Goal: Task Accomplishment & Management: Manage account settings

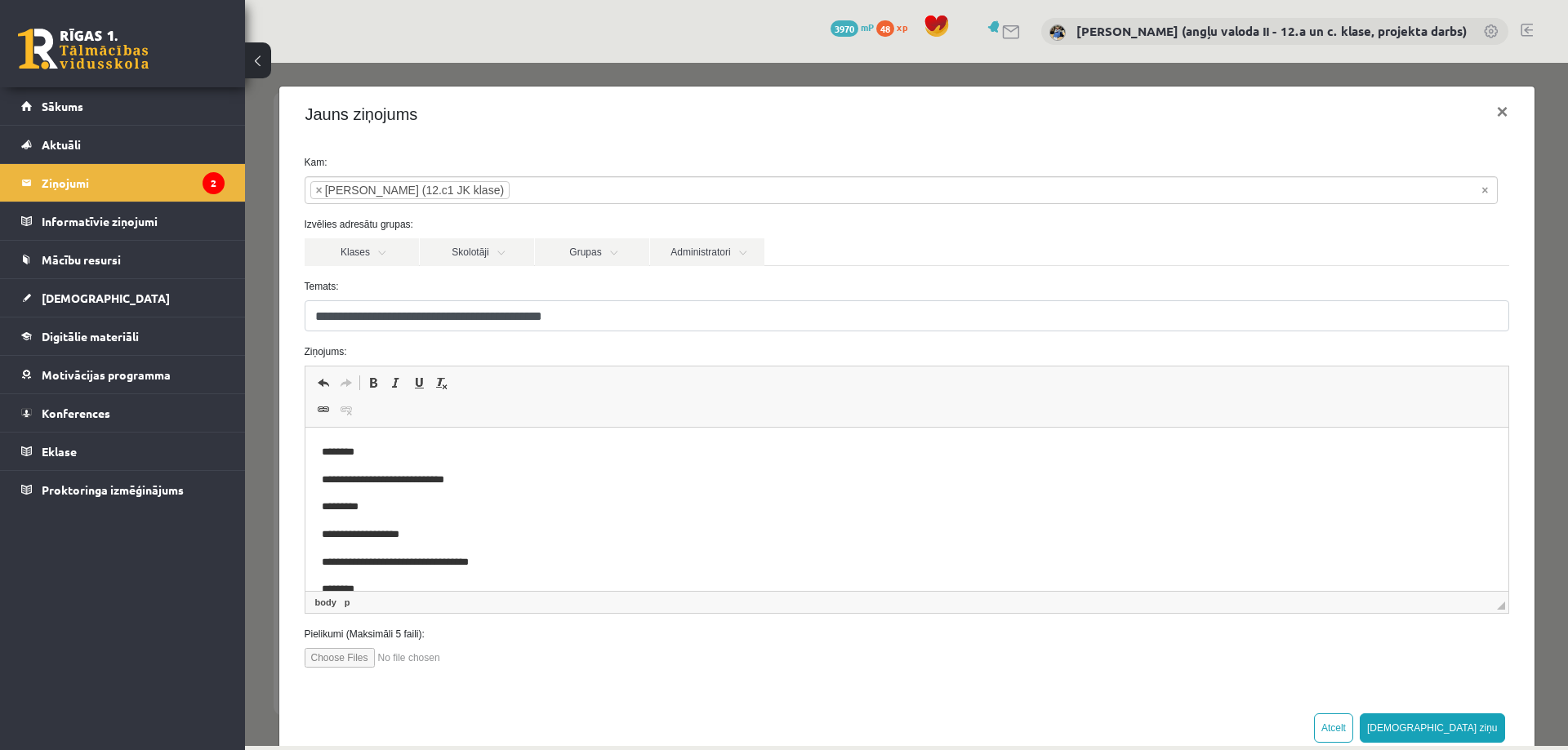
click at [1474, 720] on button "[DEMOGRAPHIC_DATA] ziņu" at bounding box center [1432, 727] width 146 height 29
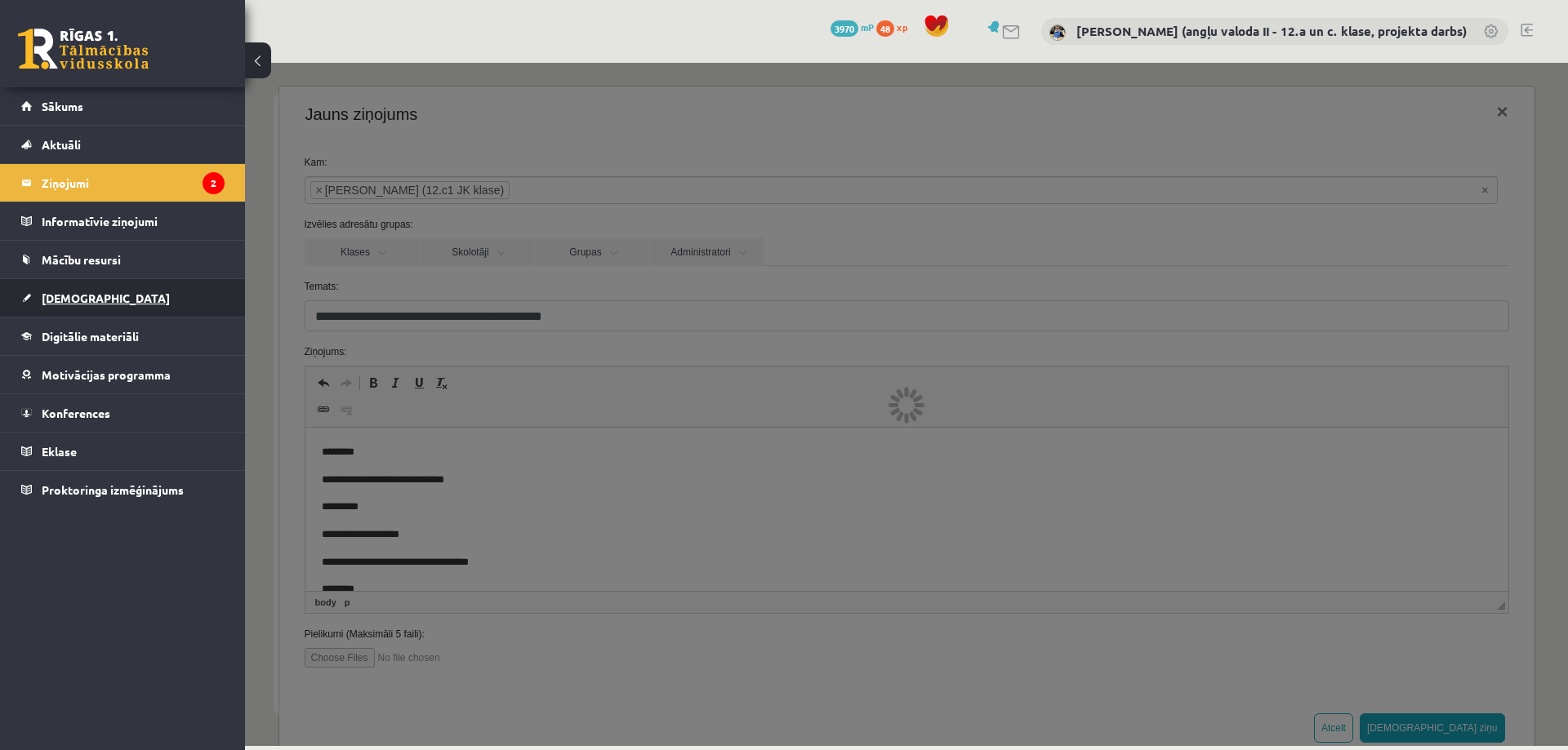
click at [69, 295] on span "[DEMOGRAPHIC_DATA]" at bounding box center [105, 298] width 128 height 14
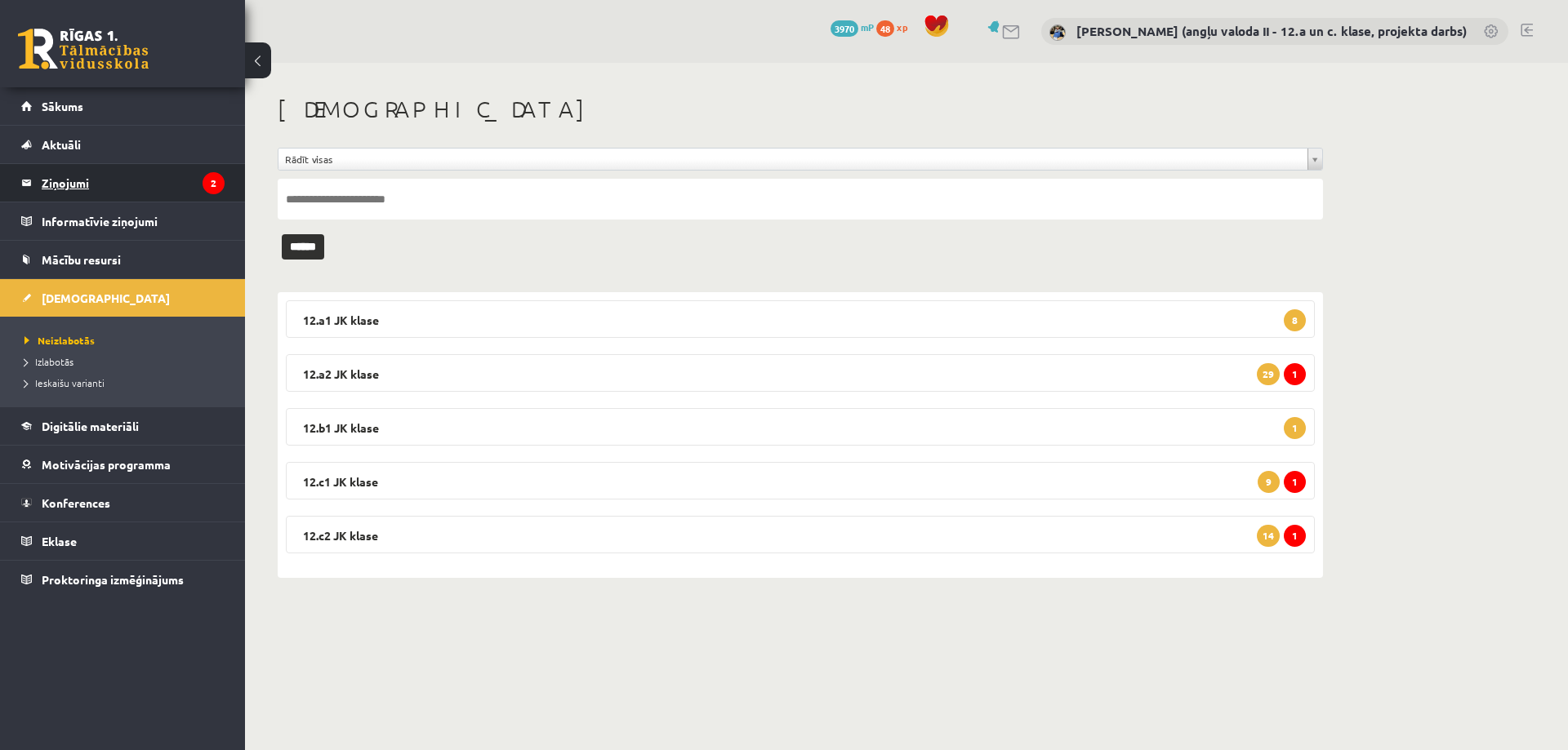
click at [65, 182] on legend "Ziņojumi 2" at bounding box center [132, 182] width 183 height 38
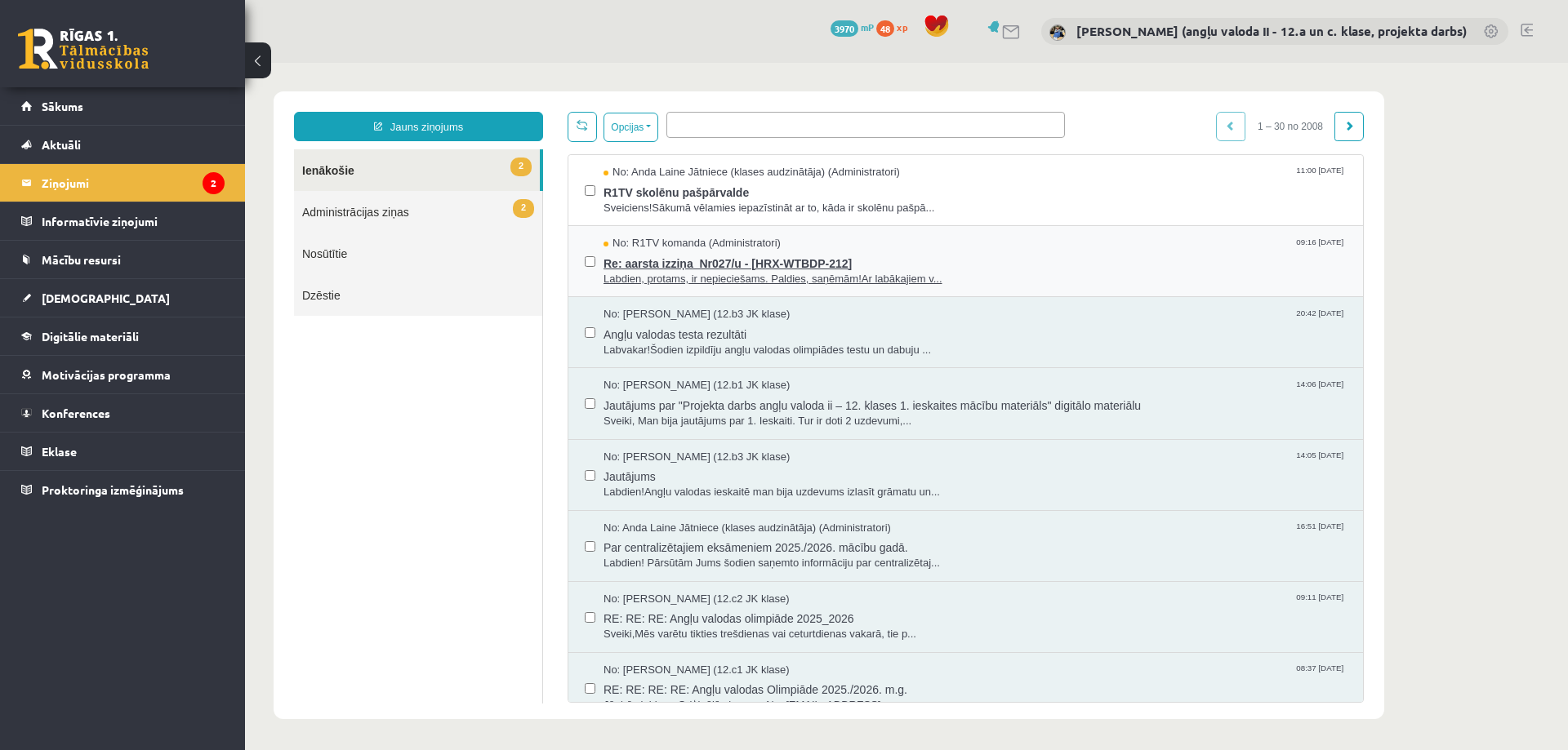
click at [654, 252] on span "Re: aarsta izziņa_Nr027/u - [HRX-WTBDP-212]" at bounding box center [974, 261] width 743 height 20
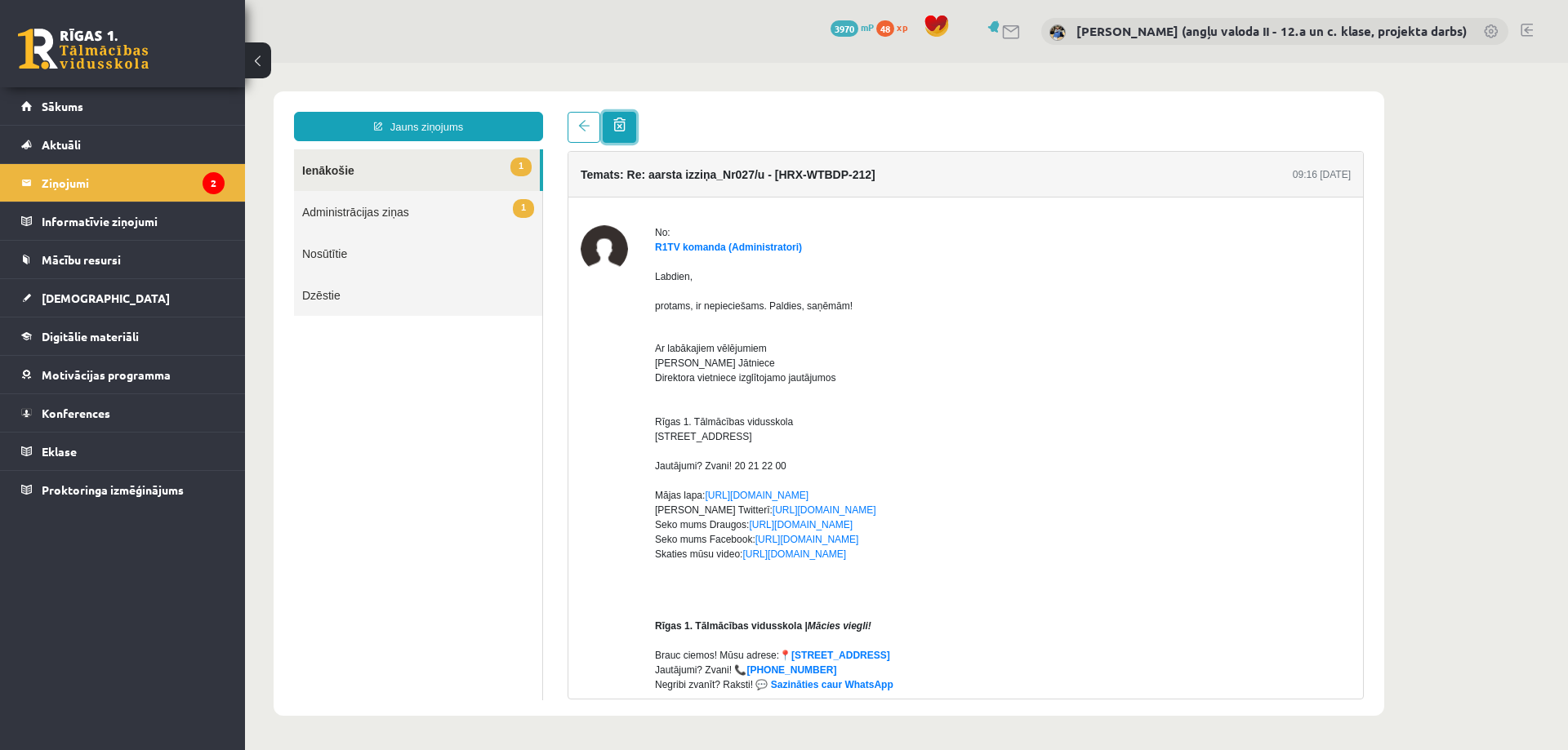
click at [621, 124] on span at bounding box center [619, 124] width 13 height 13
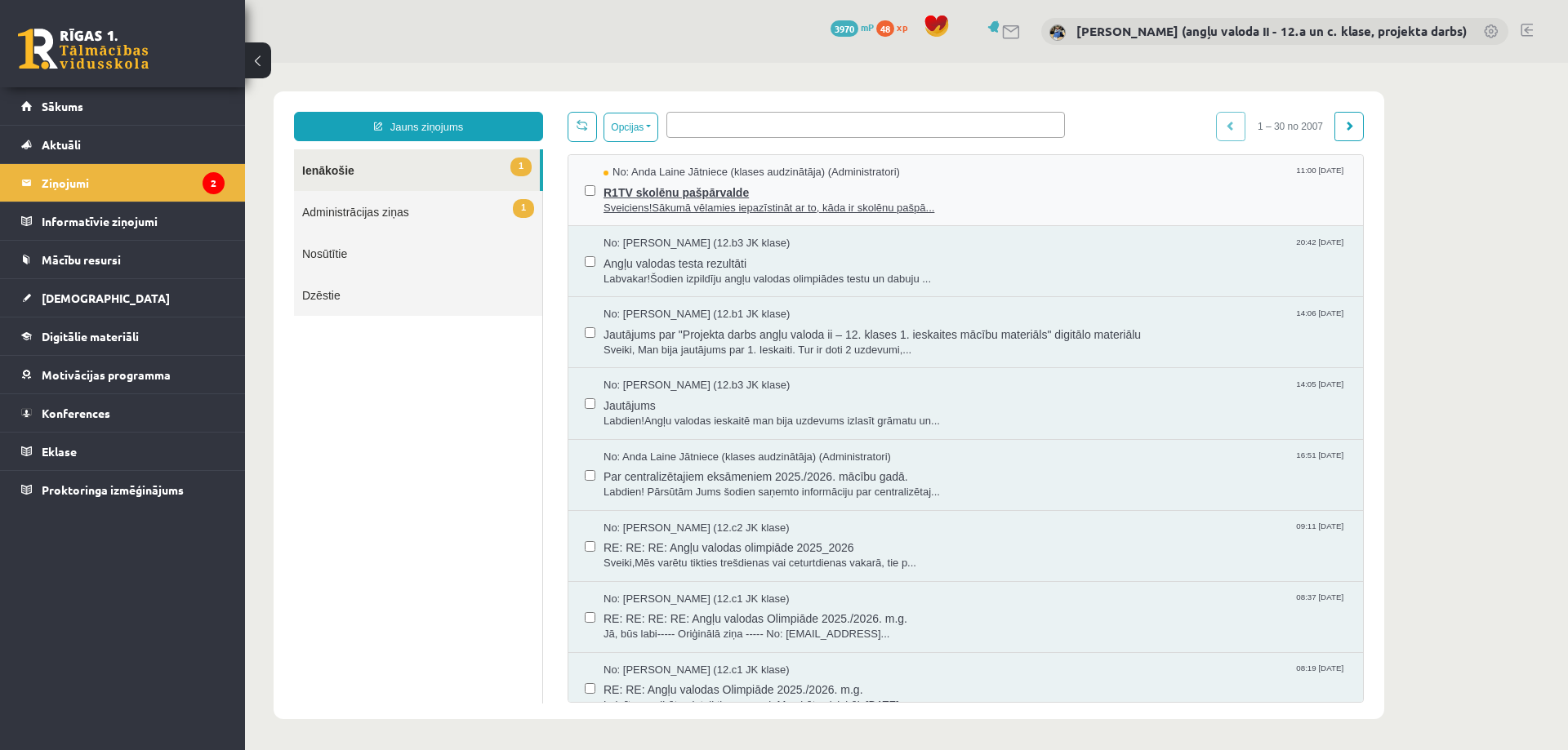
click at [660, 191] on span "R1TV skolēnu pašpārvalde" at bounding box center [974, 190] width 743 height 20
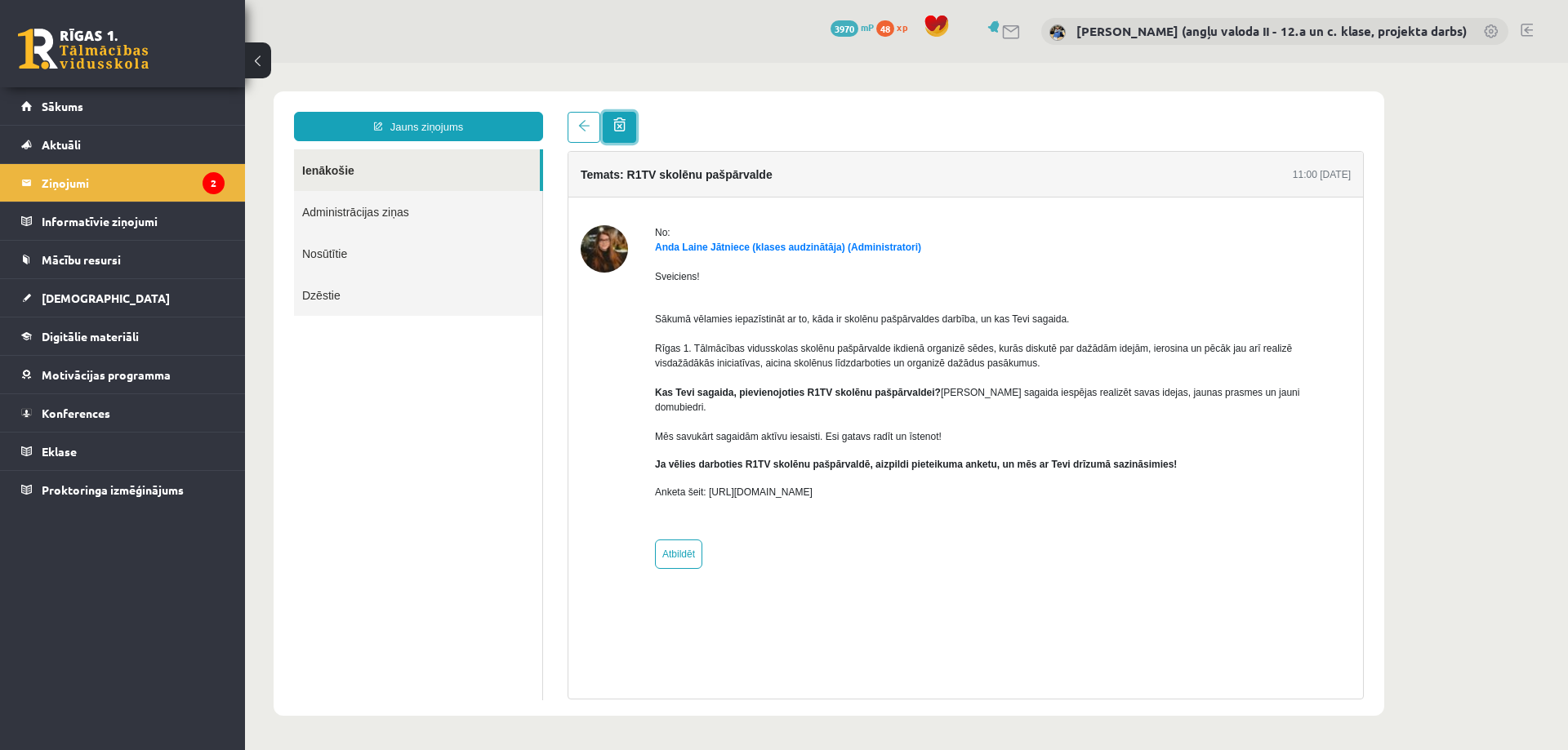
click at [617, 119] on span at bounding box center [619, 124] width 13 height 13
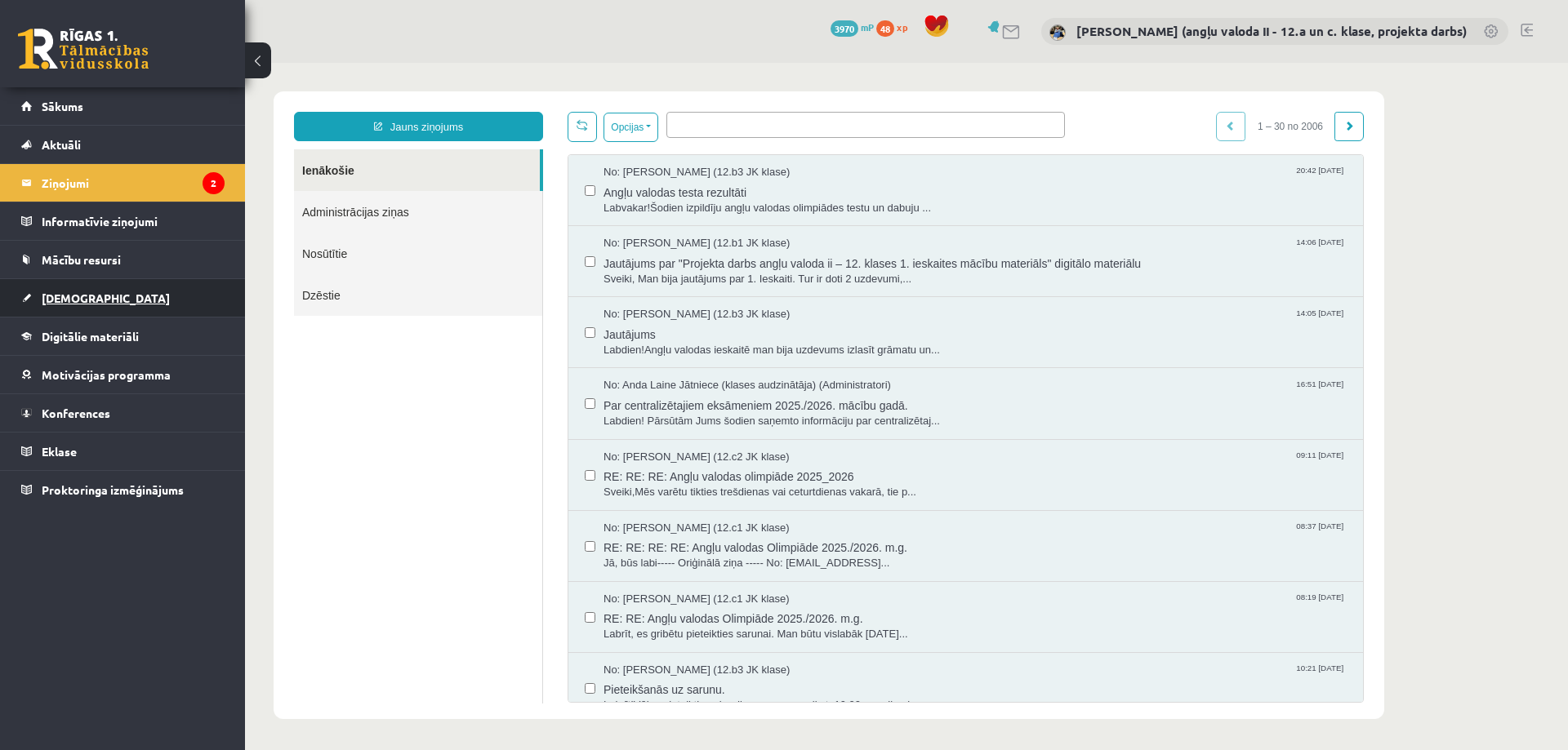
click at [76, 297] on span "[DEMOGRAPHIC_DATA]" at bounding box center [105, 298] width 128 height 14
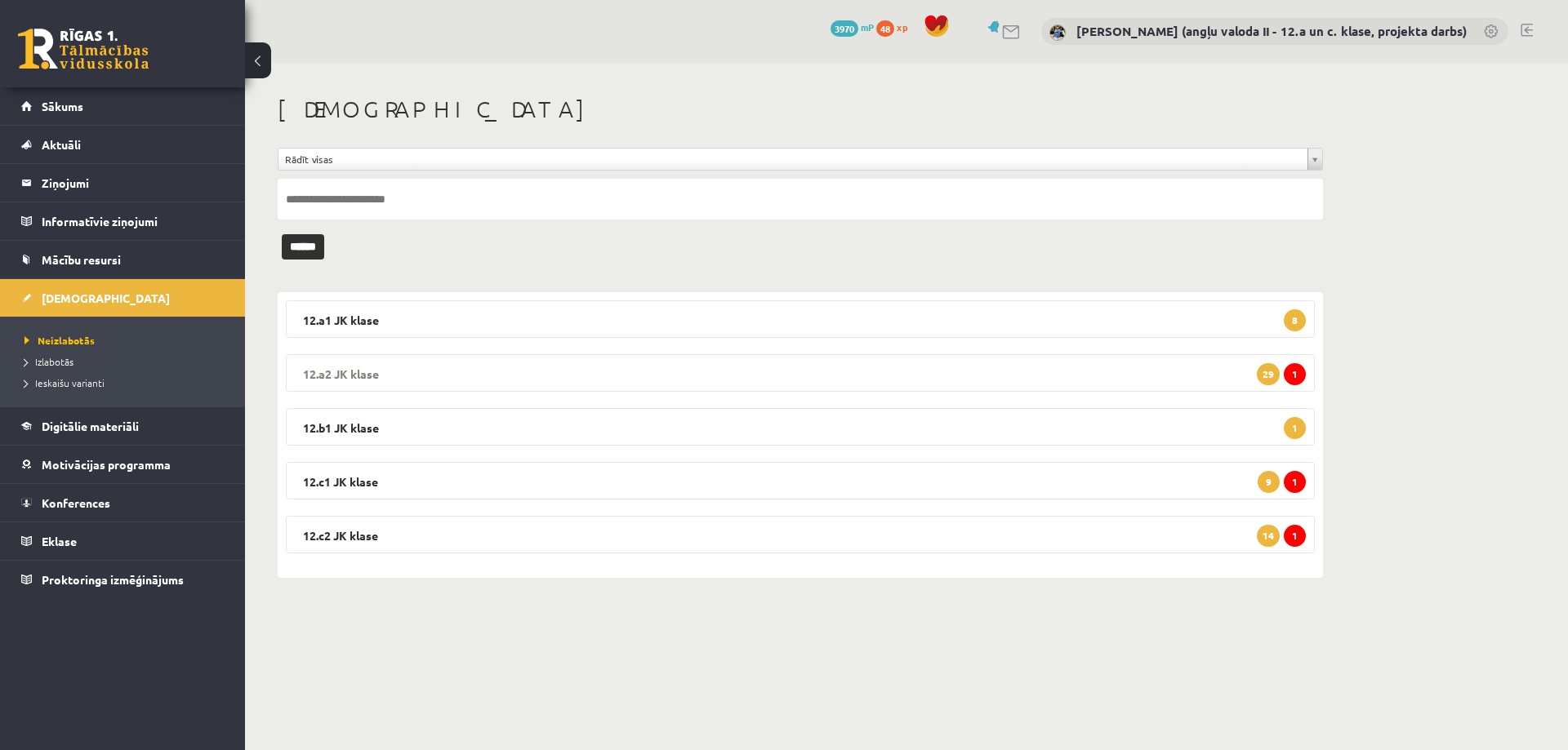
click at [387, 369] on legend "12.a2 JK klase 1 29" at bounding box center [800, 372] width 1029 height 38
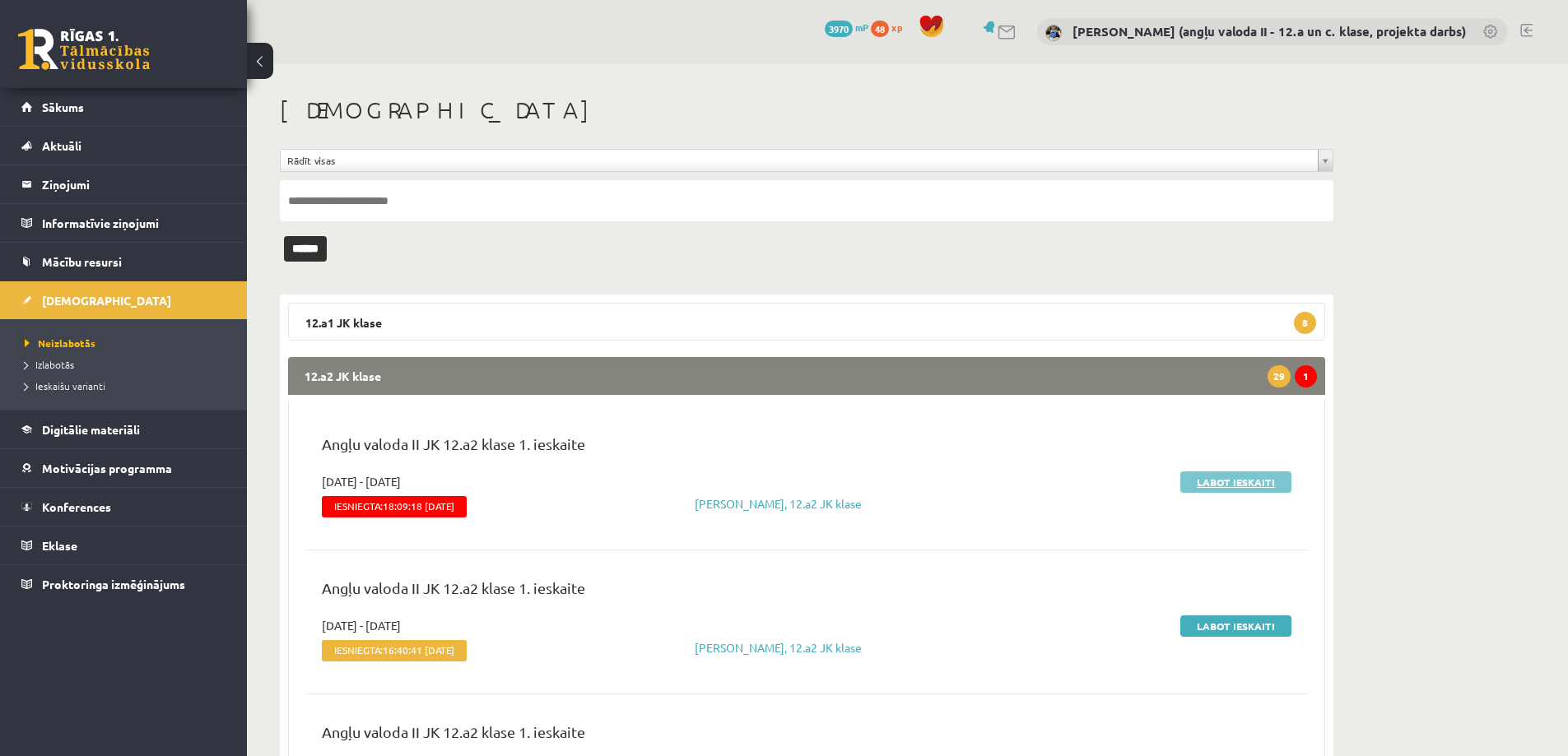
click at [1228, 477] on link "Labot ieskaiti" at bounding box center [1236, 481] width 111 height 21
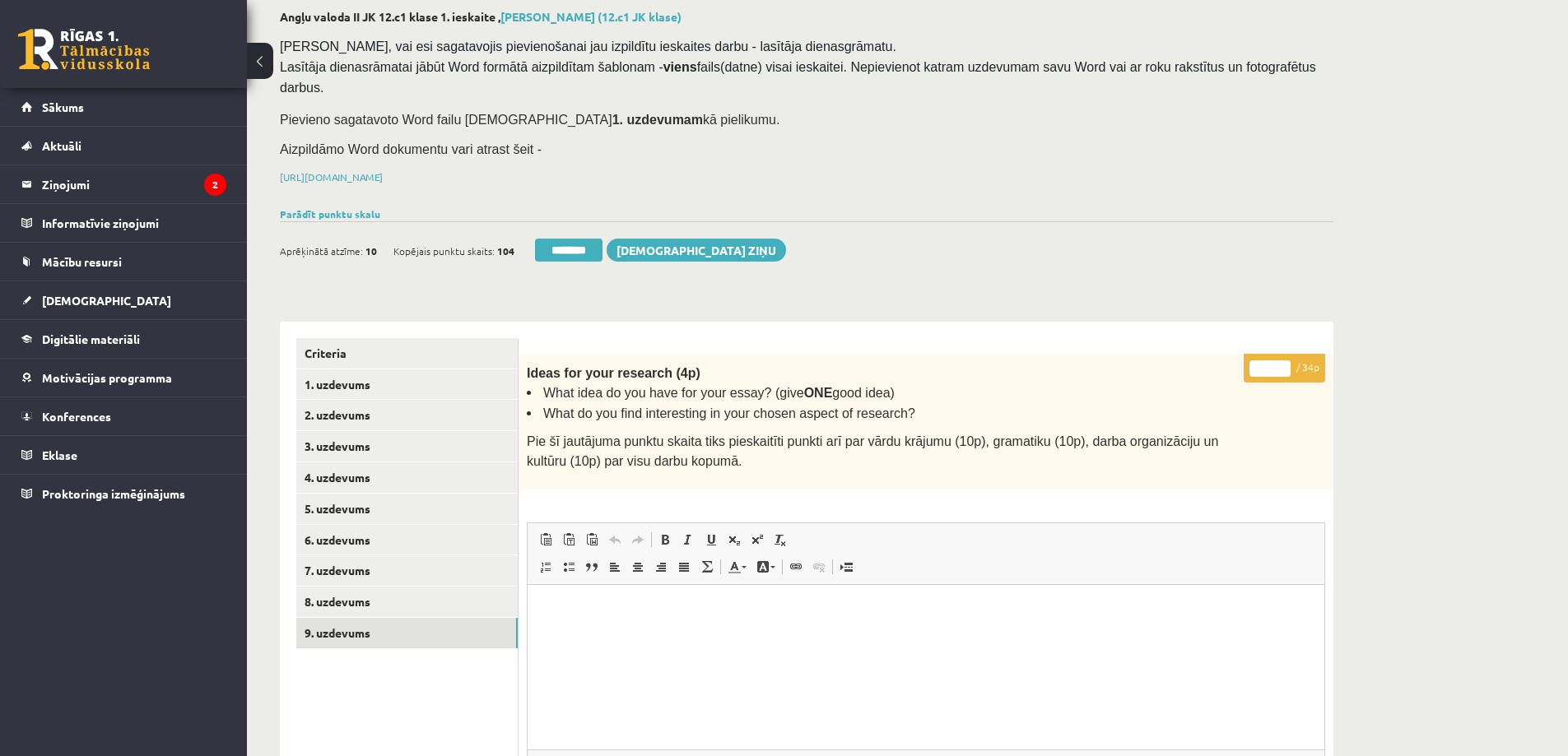
scroll to position [79, 0]
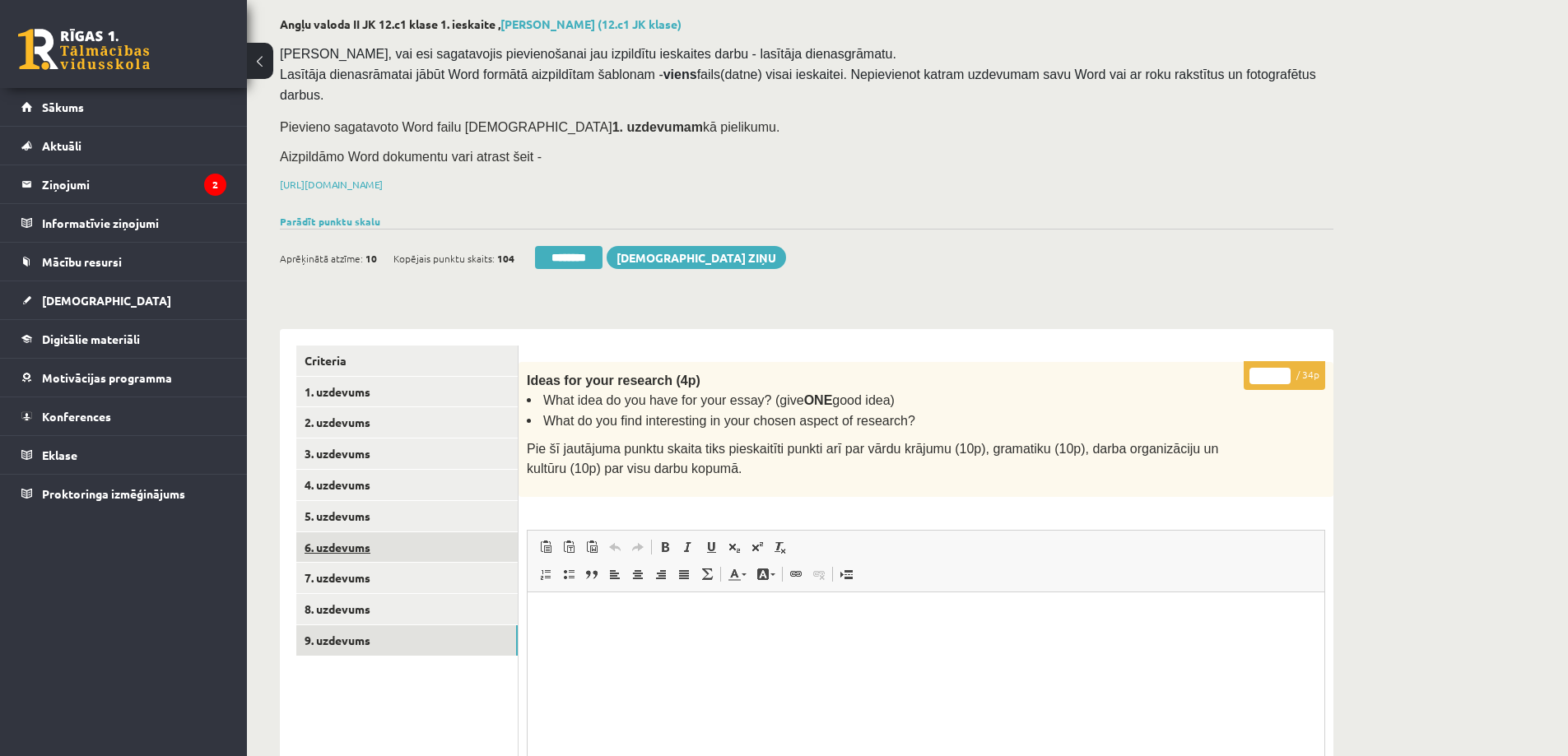
click at [332, 532] on link "6. uzdevums" at bounding box center [406, 548] width 221 height 31
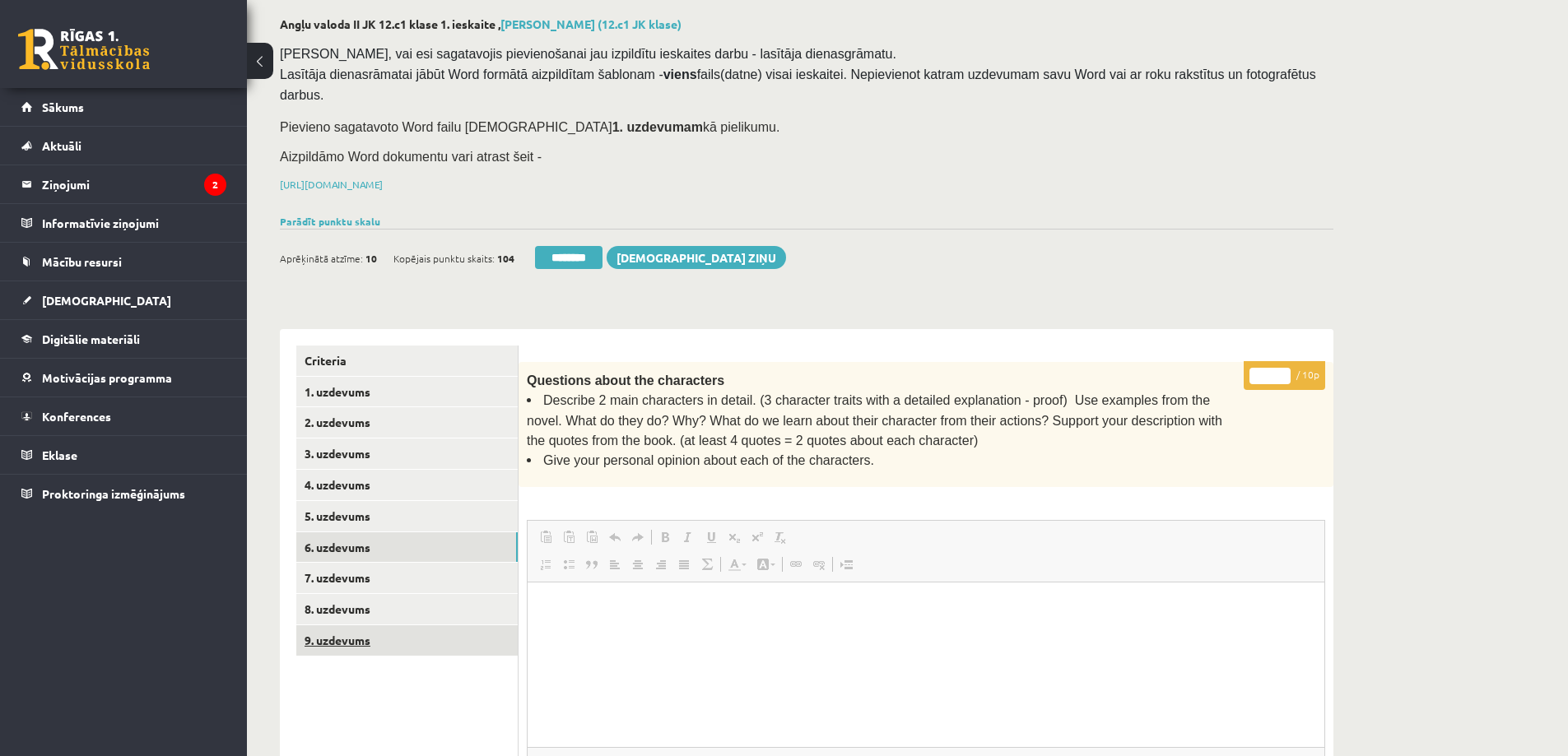
scroll to position [0, 0]
click at [355, 625] on link "9. uzdevums" at bounding box center [406, 641] width 221 height 31
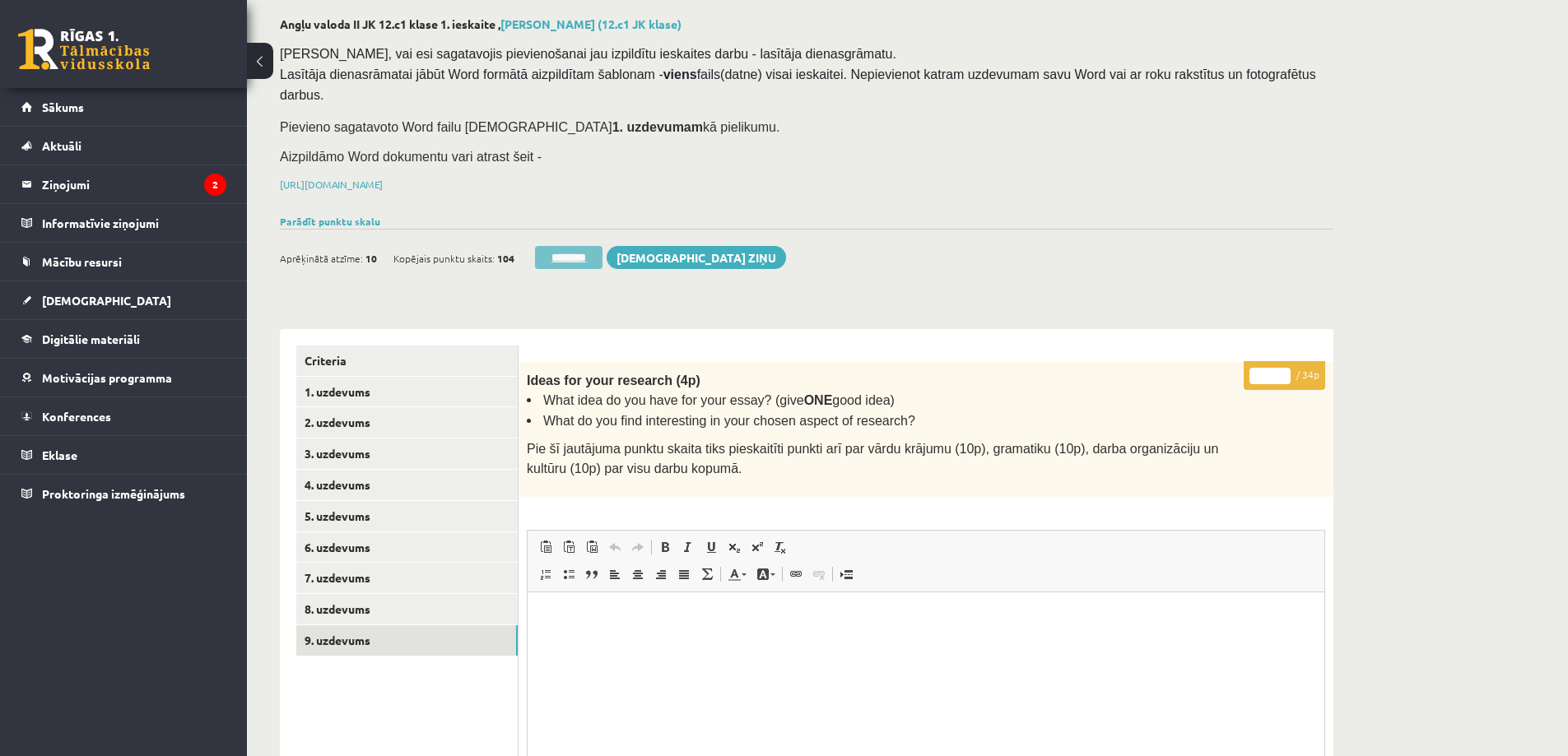
click at [565, 246] on input "********" at bounding box center [569, 257] width 68 height 23
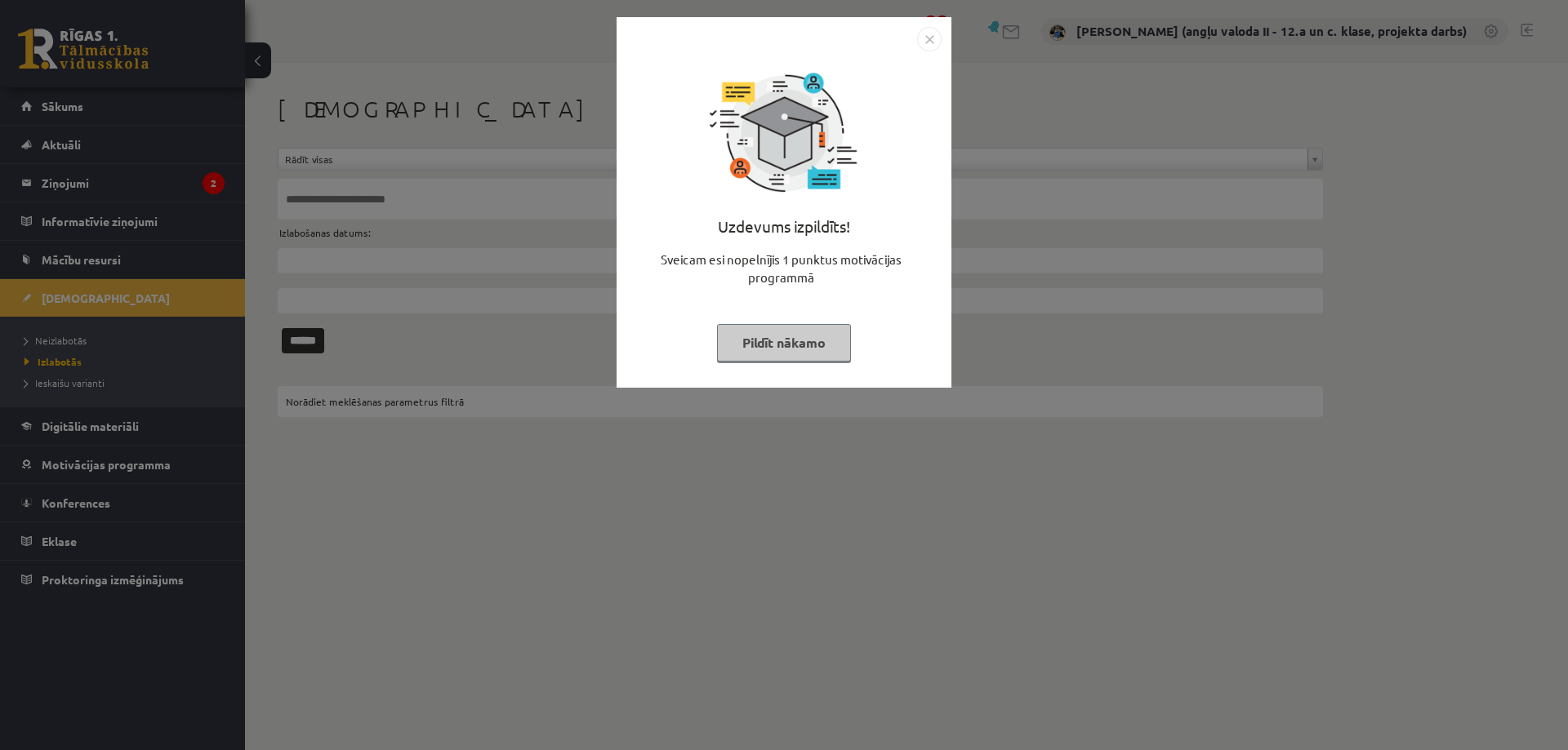
click at [746, 322] on div "Uzdevums izpildīts! Sveicam esi nopelnījis 1 punktus motivācijas programmā Pild…" at bounding box center [783, 214] width 315 height 326
click at [765, 337] on button "Pildīt nākamo" at bounding box center [783, 342] width 134 height 38
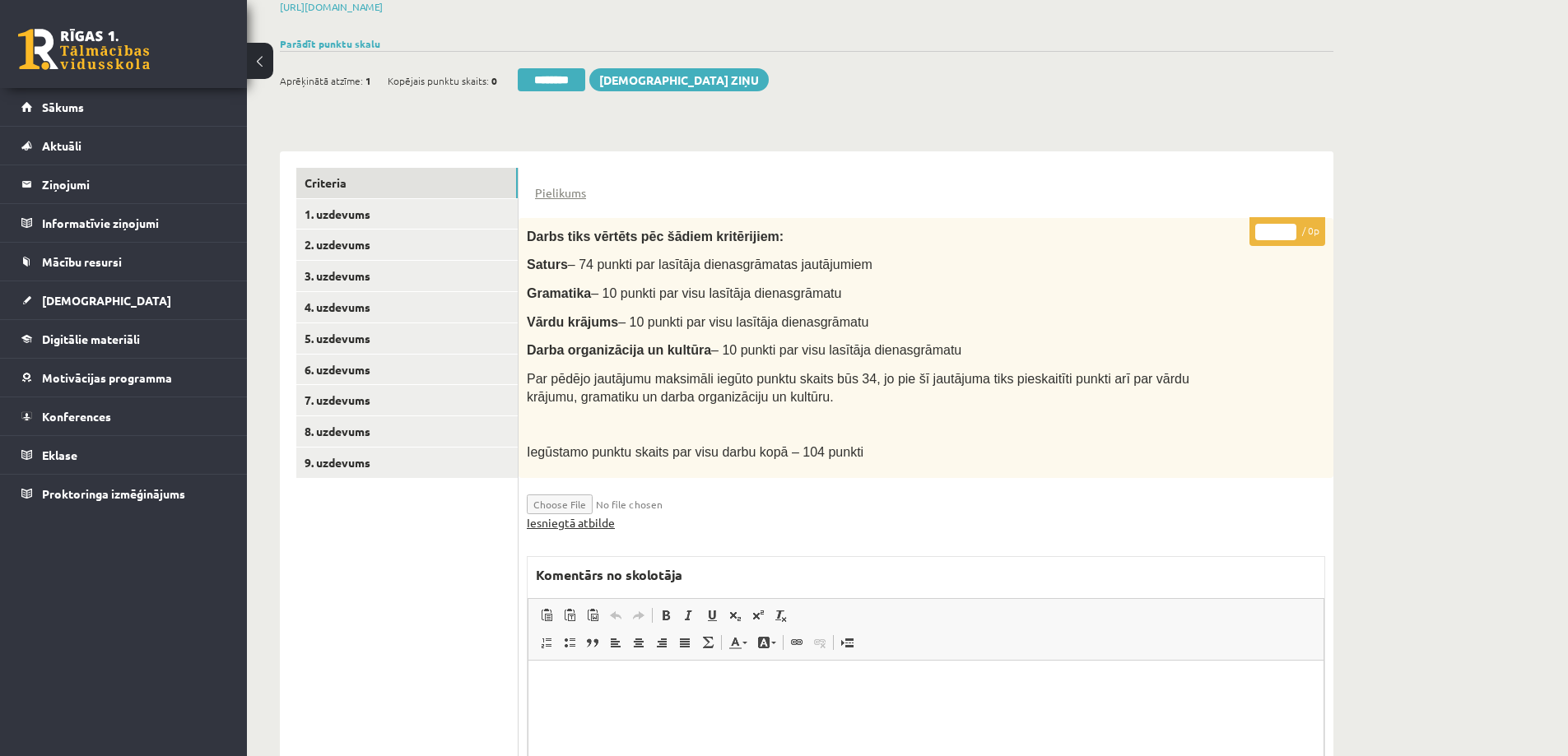
click at [595, 514] on link "Iesniegtā atbilde" at bounding box center [571, 523] width 88 height 17
click at [353, 230] on link "2. uzdevums" at bounding box center [406, 245] width 221 height 31
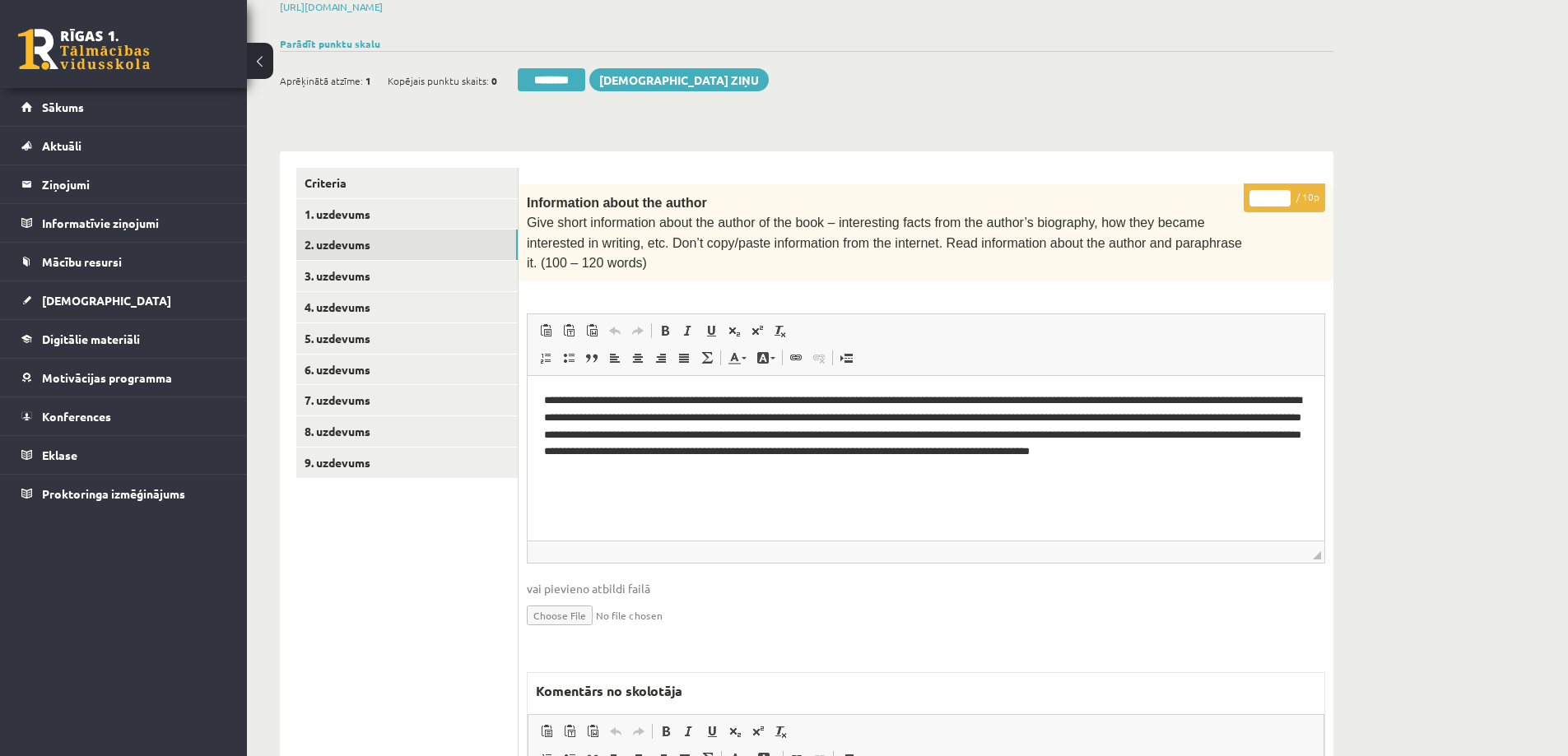
click at [1261, 190] on input "*" at bounding box center [1269, 197] width 42 height 16
type input "**"
click at [369, 261] on link "3. uzdevums" at bounding box center [406, 276] width 221 height 31
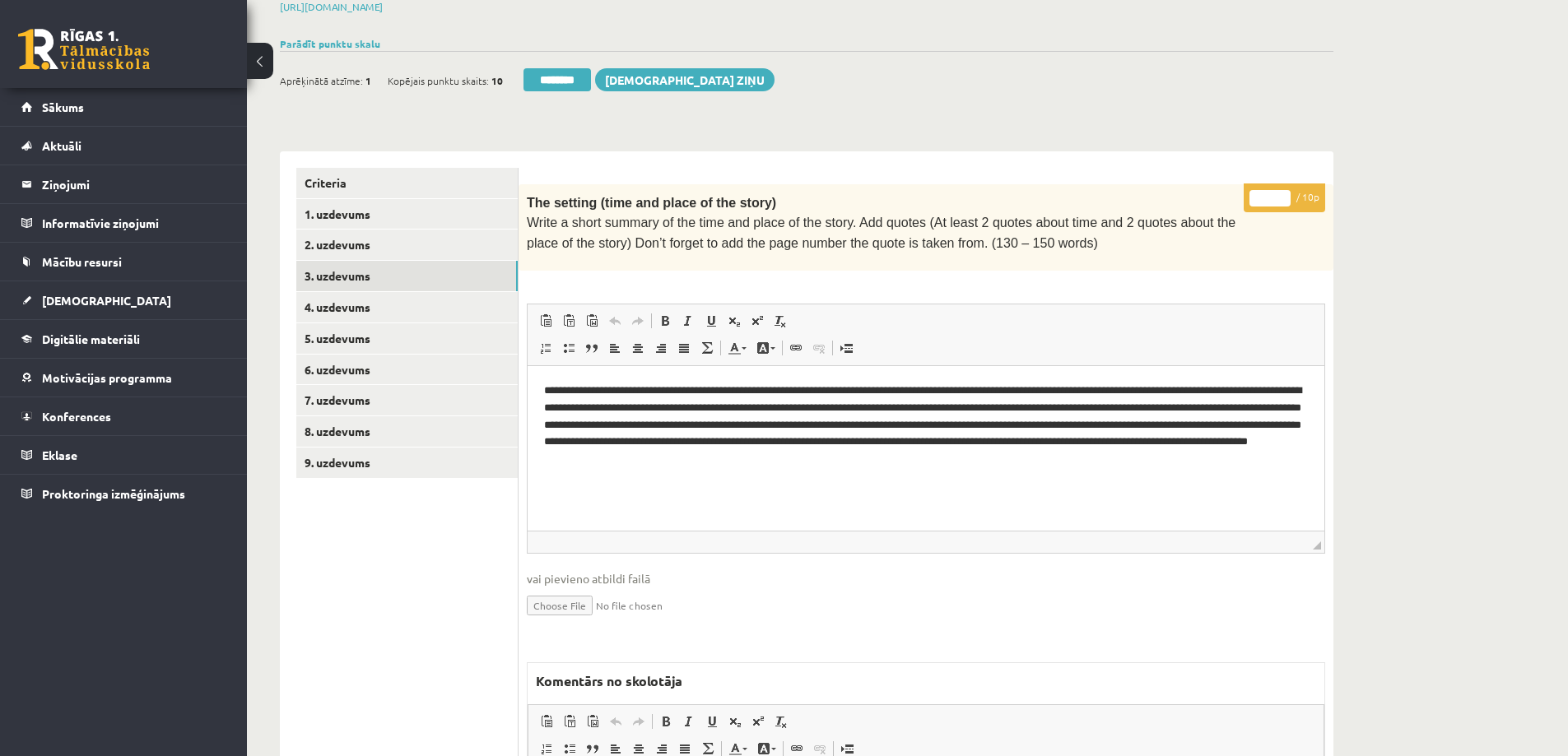
click at [1253, 190] on input "*" at bounding box center [1269, 197] width 42 height 16
type input "**"
click at [368, 292] on link "4. uzdevums" at bounding box center [406, 308] width 221 height 31
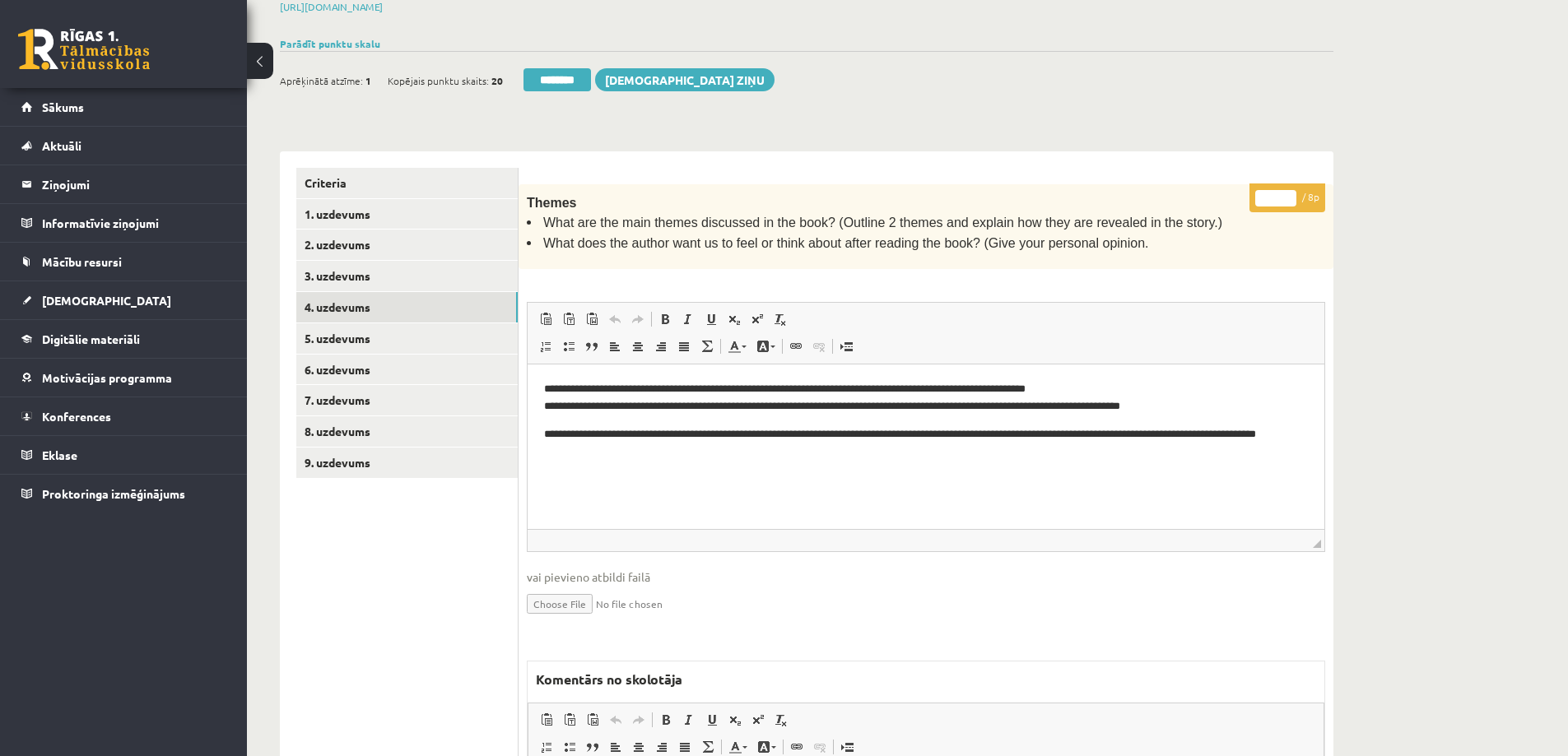
drag, startPoint x: 1264, startPoint y: 170, endPoint x: 1280, endPoint y: 175, distance: 16.8
click at [1280, 190] on input "*" at bounding box center [1275, 197] width 42 height 16
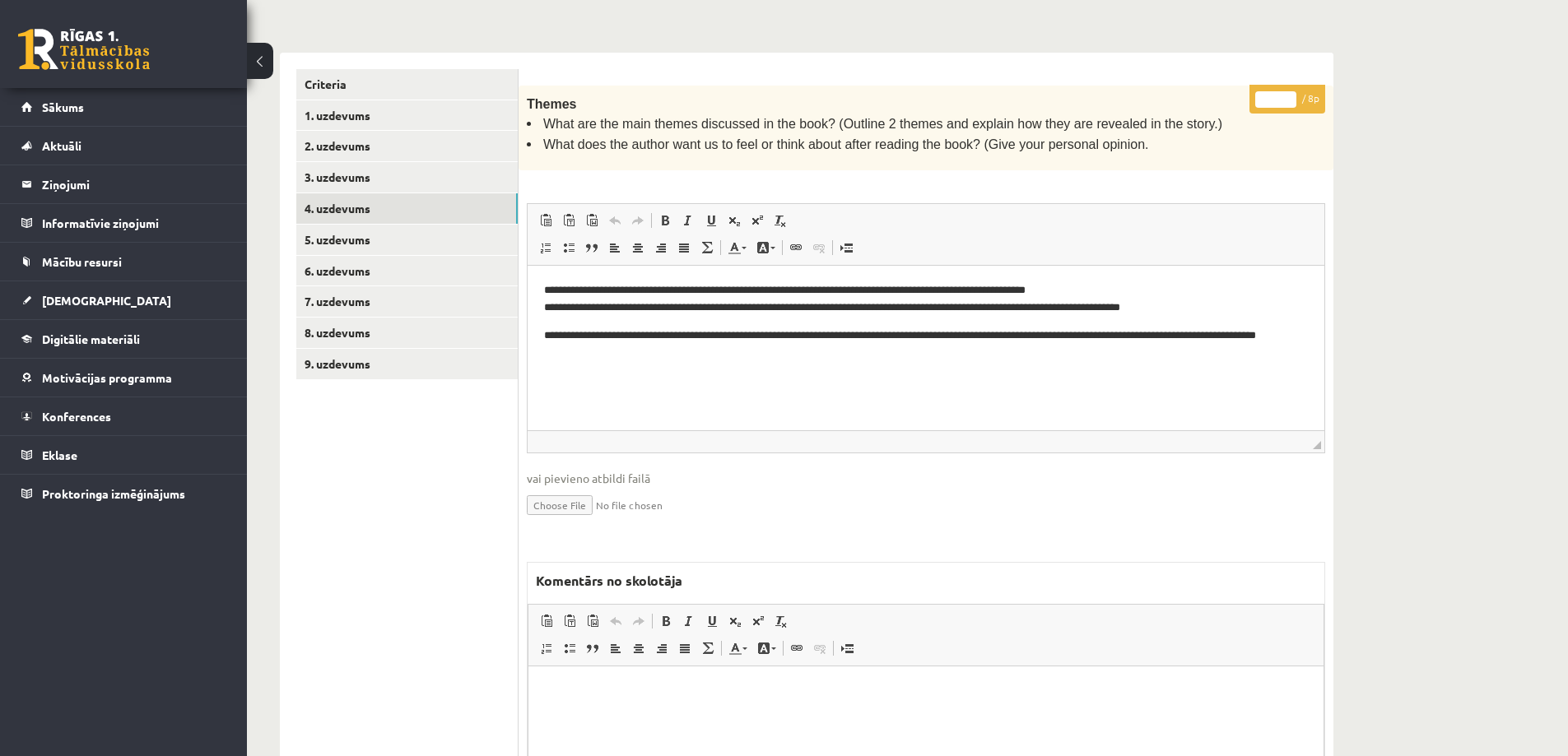
scroll to position [524, 0]
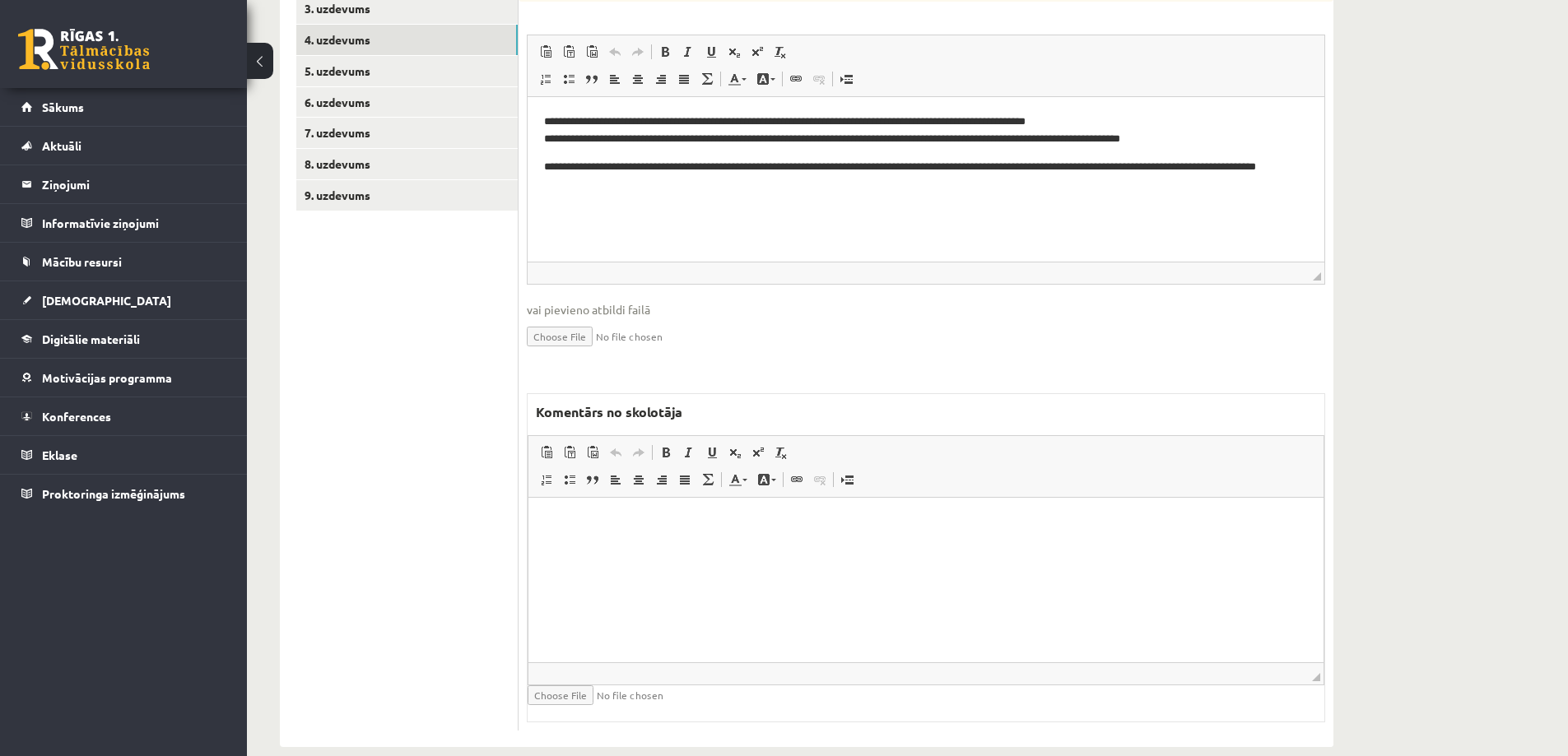
type input "*"
click at [635, 540] on html at bounding box center [926, 521] width 795 height 50
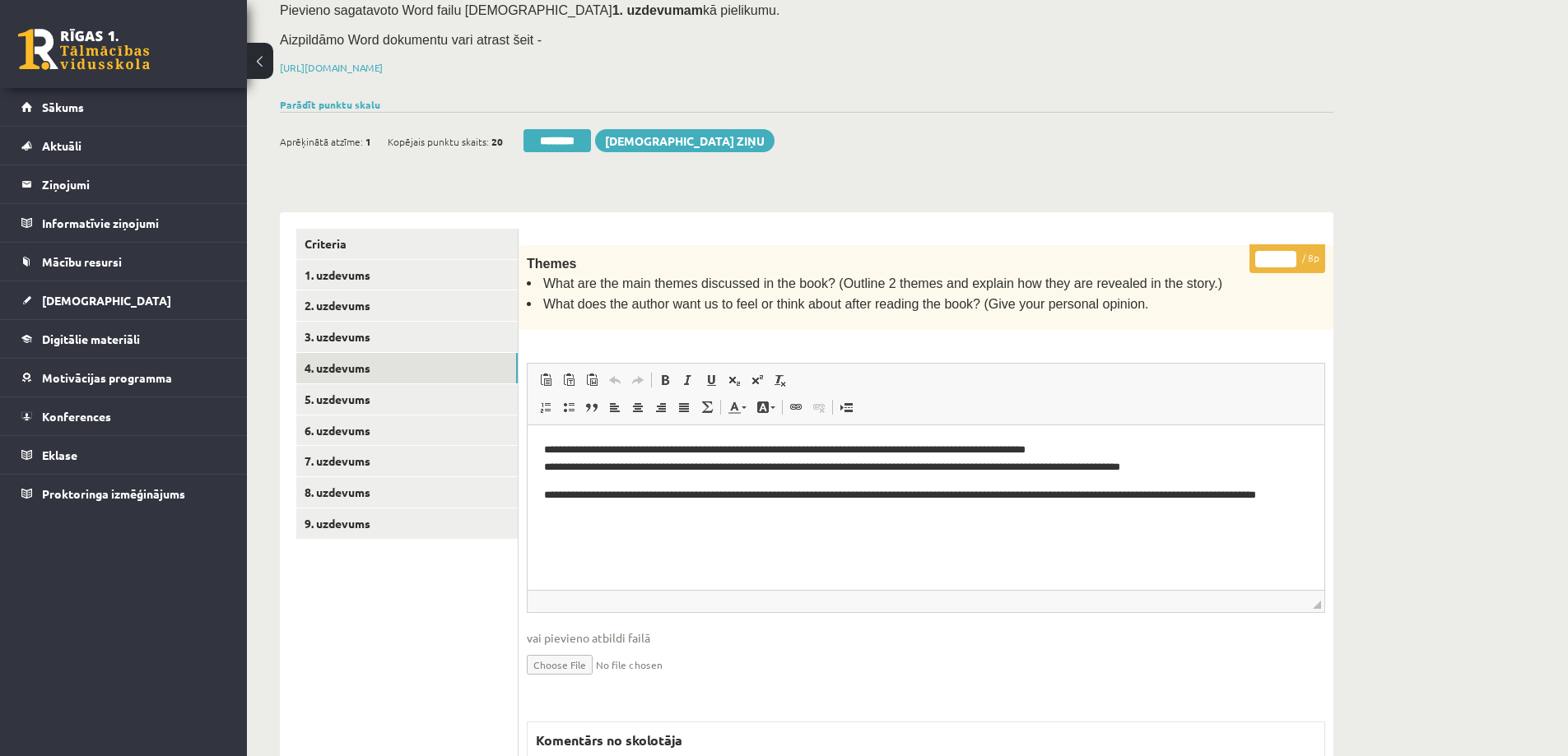
scroll to position [195, 0]
click at [453, 385] on link "5. uzdevums" at bounding box center [406, 400] width 221 height 31
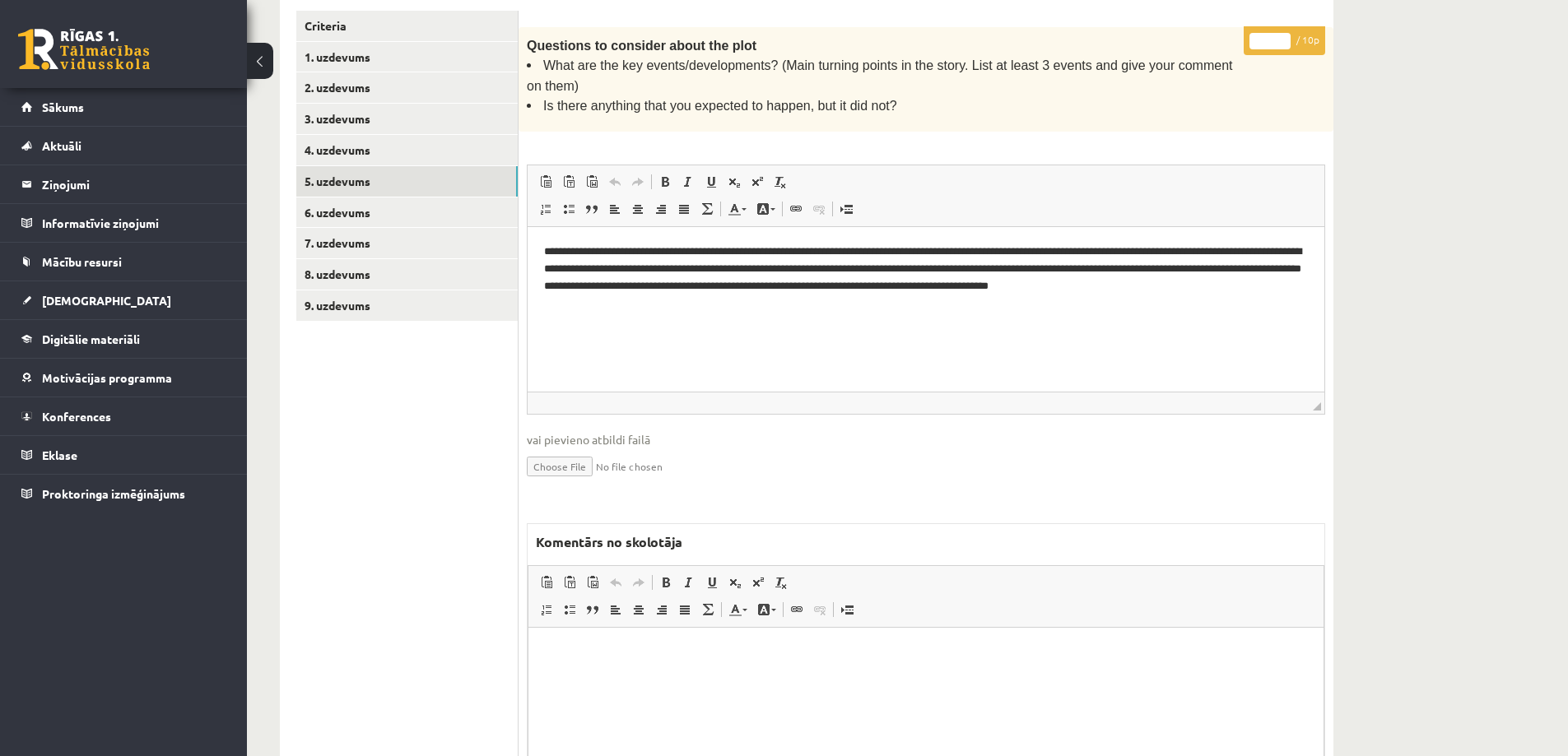
scroll to position [442, 0]
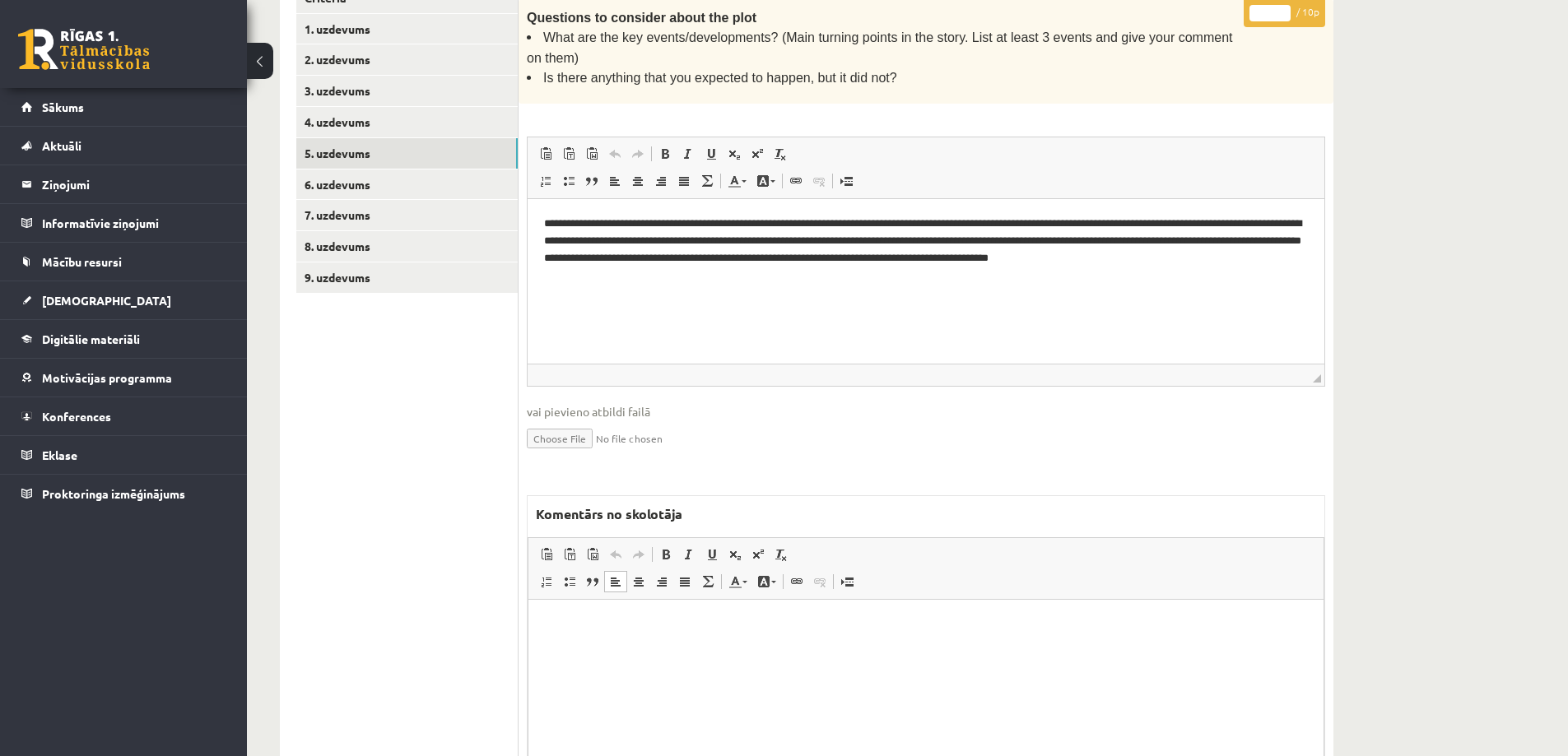
click at [679, 629] on p "Bagātinātā teksta redaktors, wiswyg-editor-47433890564660-1759916538-482" at bounding box center [926, 625] width 762 height 17
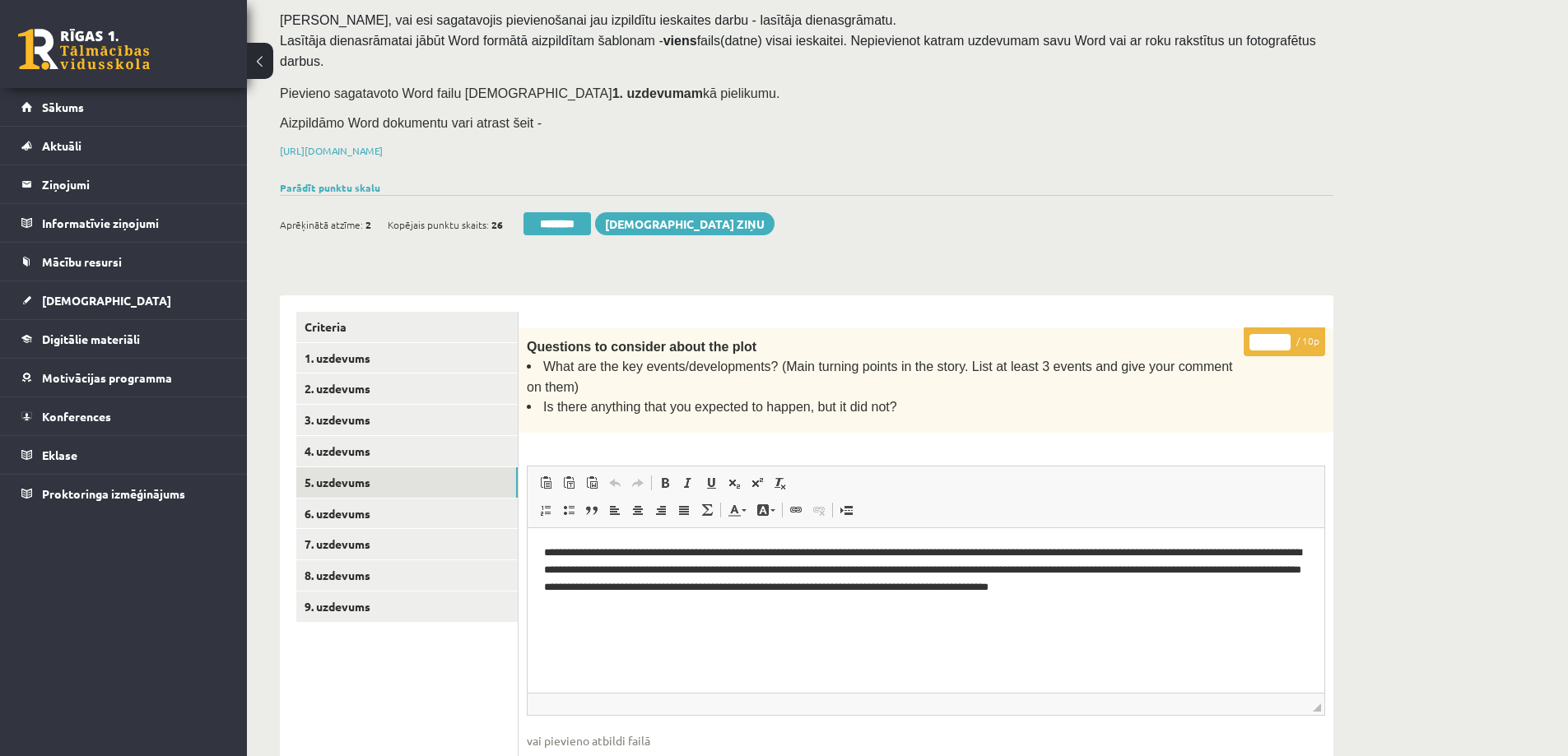
drag, startPoint x: 1269, startPoint y: 310, endPoint x: 1250, endPoint y: 310, distance: 19.0
click at [1250, 327] on p "* / 10p" at bounding box center [1285, 342] width 81 height 29
type input "*"
click at [351, 498] on link "6. uzdevums" at bounding box center [406, 514] width 221 height 31
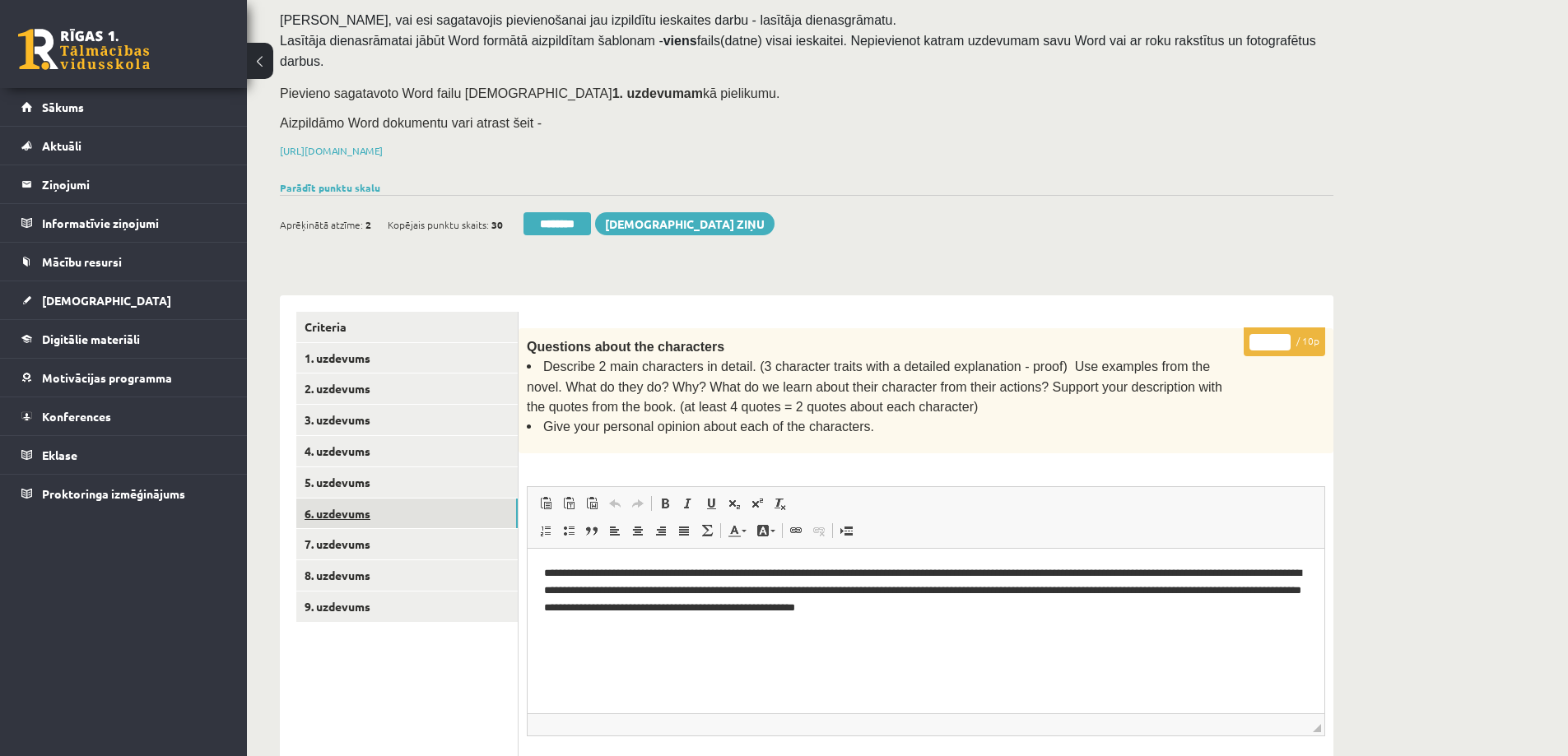
scroll to position [0, 0]
drag, startPoint x: 1271, startPoint y: 318, endPoint x: 1252, endPoint y: 313, distance: 19.6
click at [1252, 334] on input "*" at bounding box center [1269, 342] width 42 height 16
type input "*"
